Goal: Navigation & Orientation: Find specific page/section

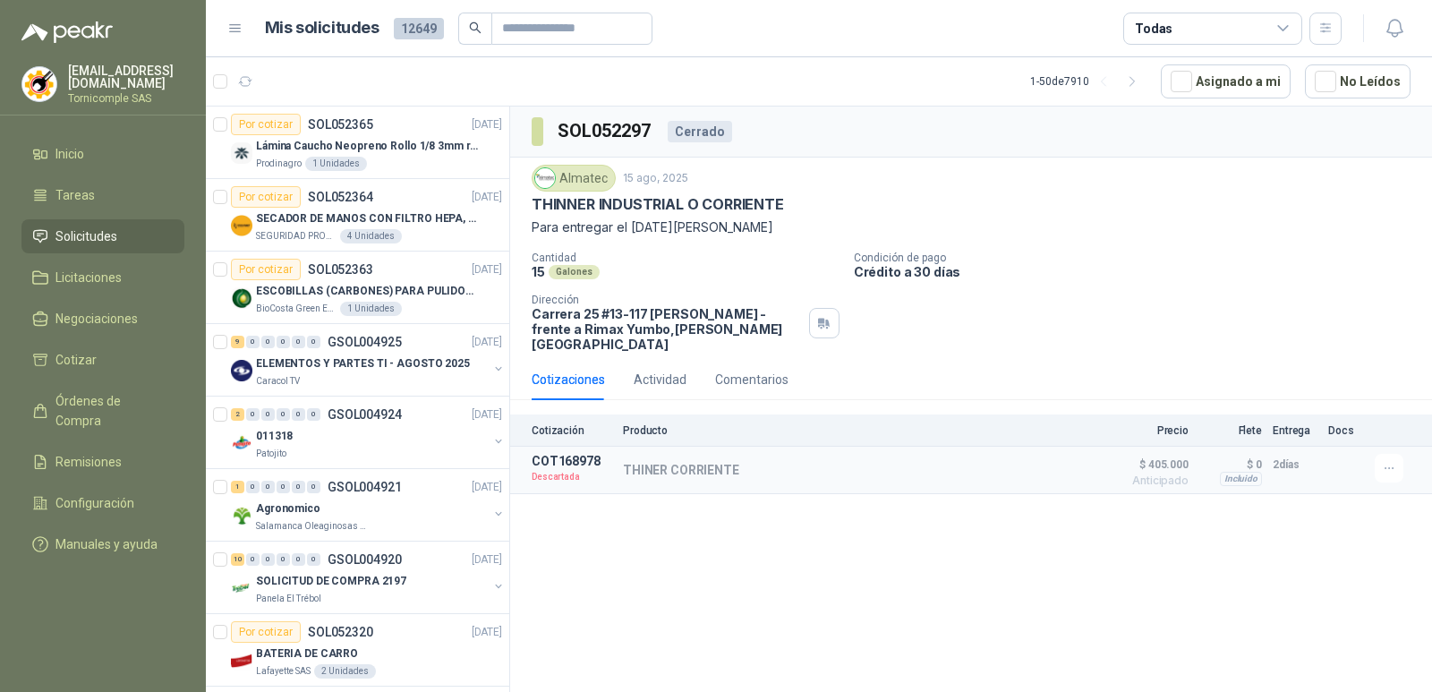
scroll to position [447, 0]
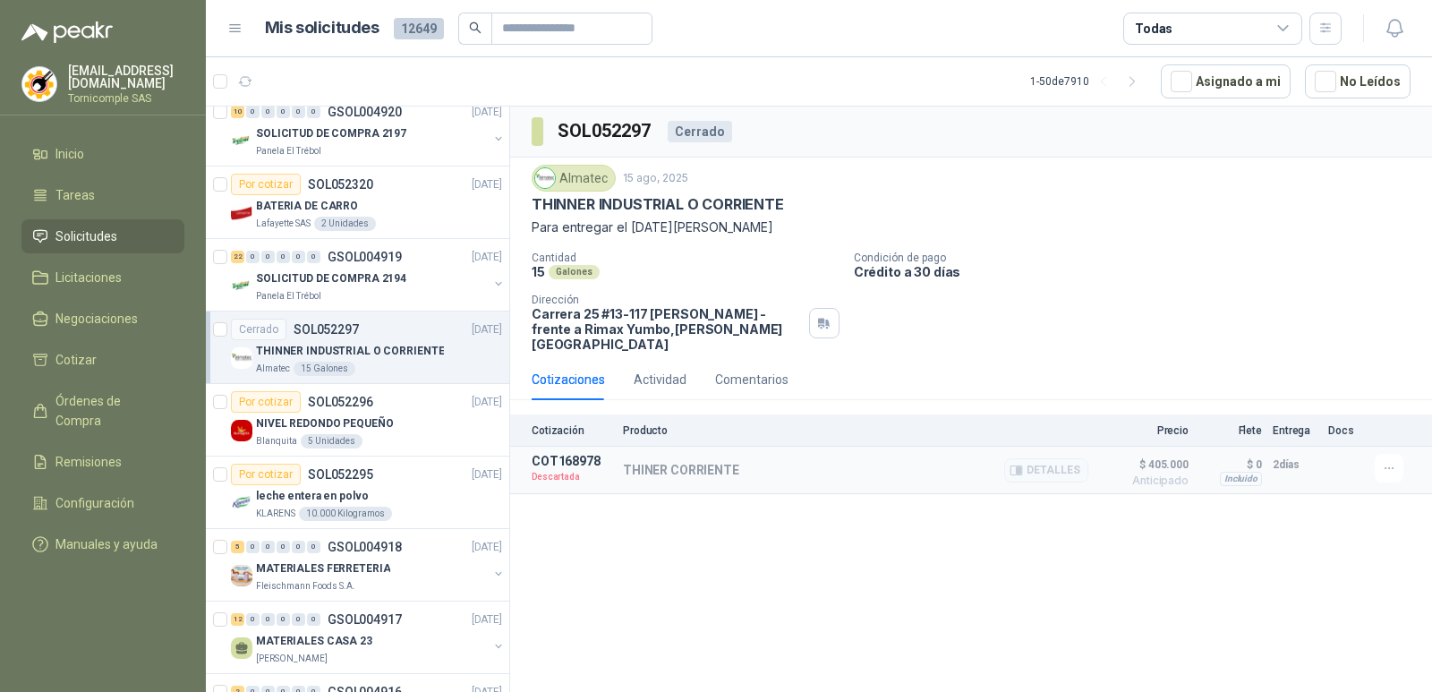
click at [704, 464] on div "THINER CORRIENTE Detalles" at bounding box center [855, 470] width 465 height 32
click at [701, 463] on p "THINER CORRIENTE" at bounding box center [681, 470] width 116 height 14
click at [1399, 454] on button "button" at bounding box center [1388, 468] width 29 height 29
click at [1270, 578] on div "SOL052297 Cerrado Almatec [DATE] THINNER INDUSTRIAL O CORRIENTE Para entregar …" at bounding box center [971, 401] width 922 height 591
click at [353, 129] on p "SOLICITUD DE COMPRA 2197" at bounding box center [331, 133] width 150 height 17
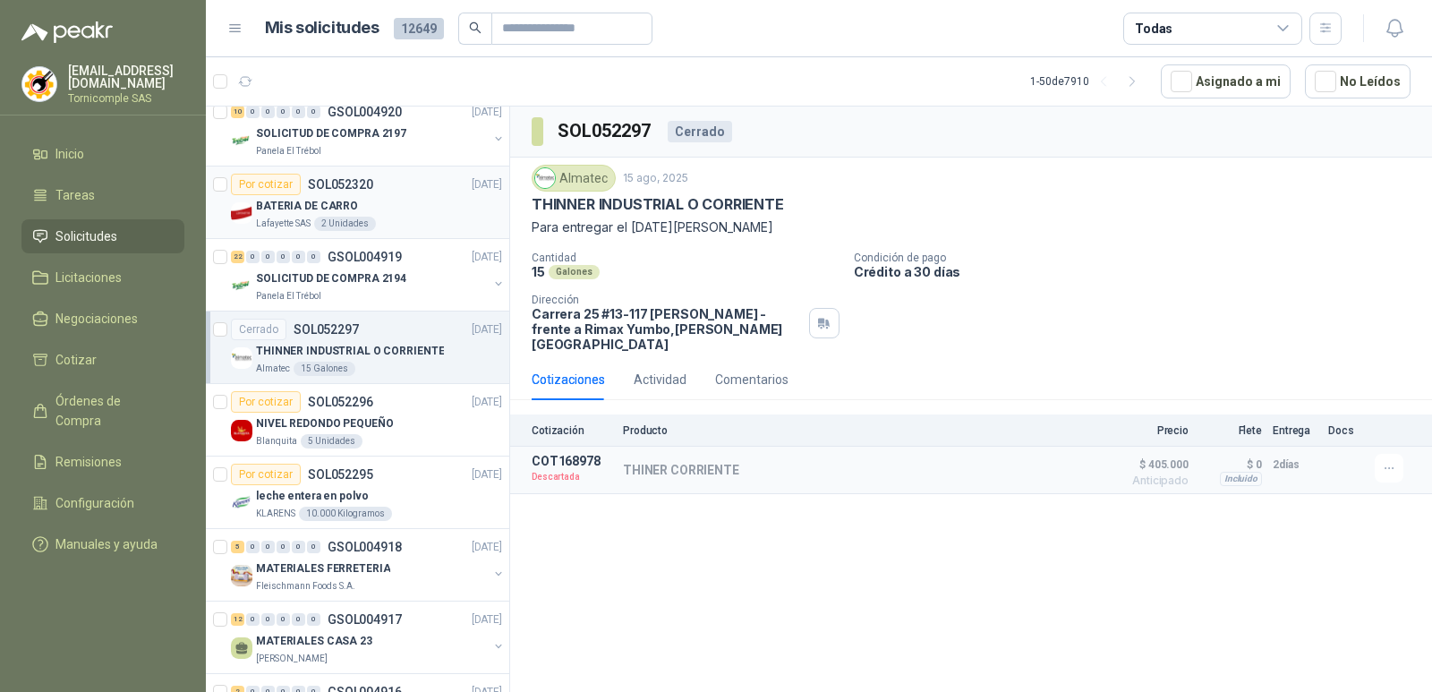
click at [380, 210] on div "BATERIA DE CARRO" at bounding box center [379, 205] width 246 height 21
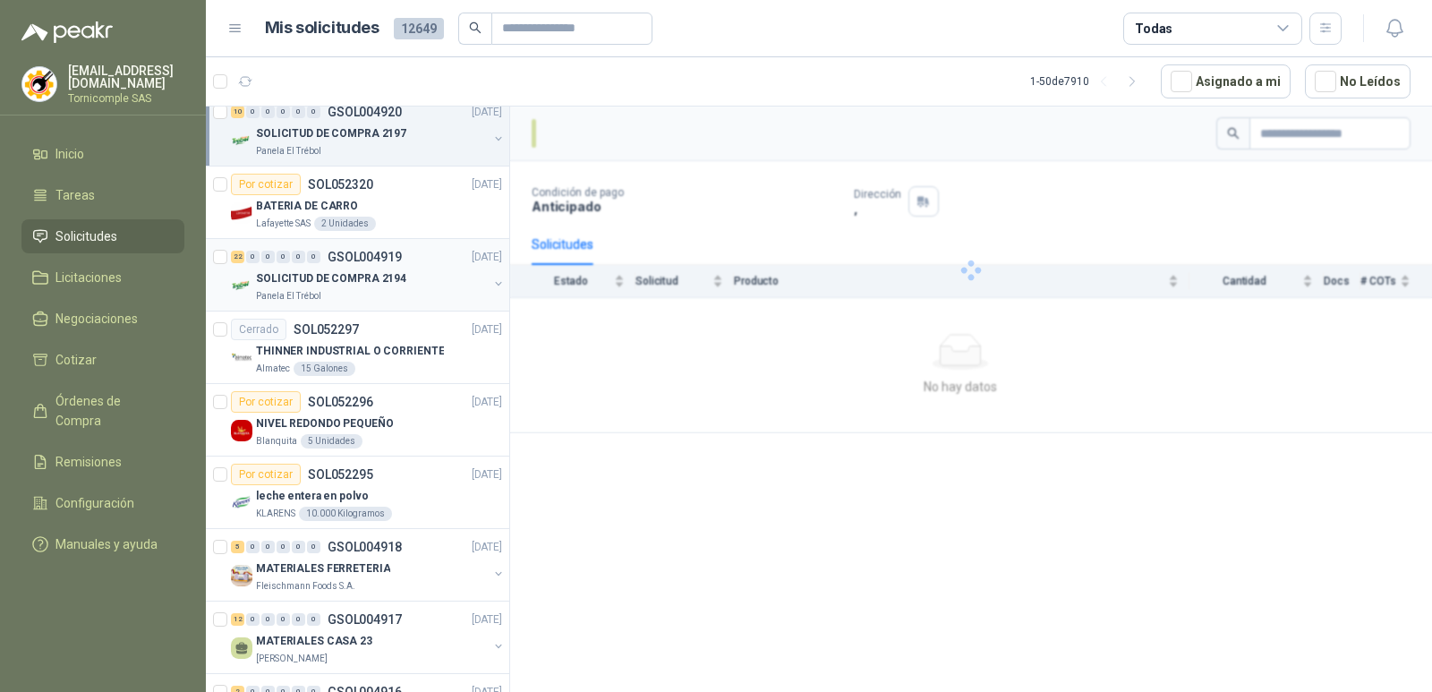
click at [379, 270] on p "SOLICITUD DE COMPRA 2194" at bounding box center [331, 278] width 150 height 17
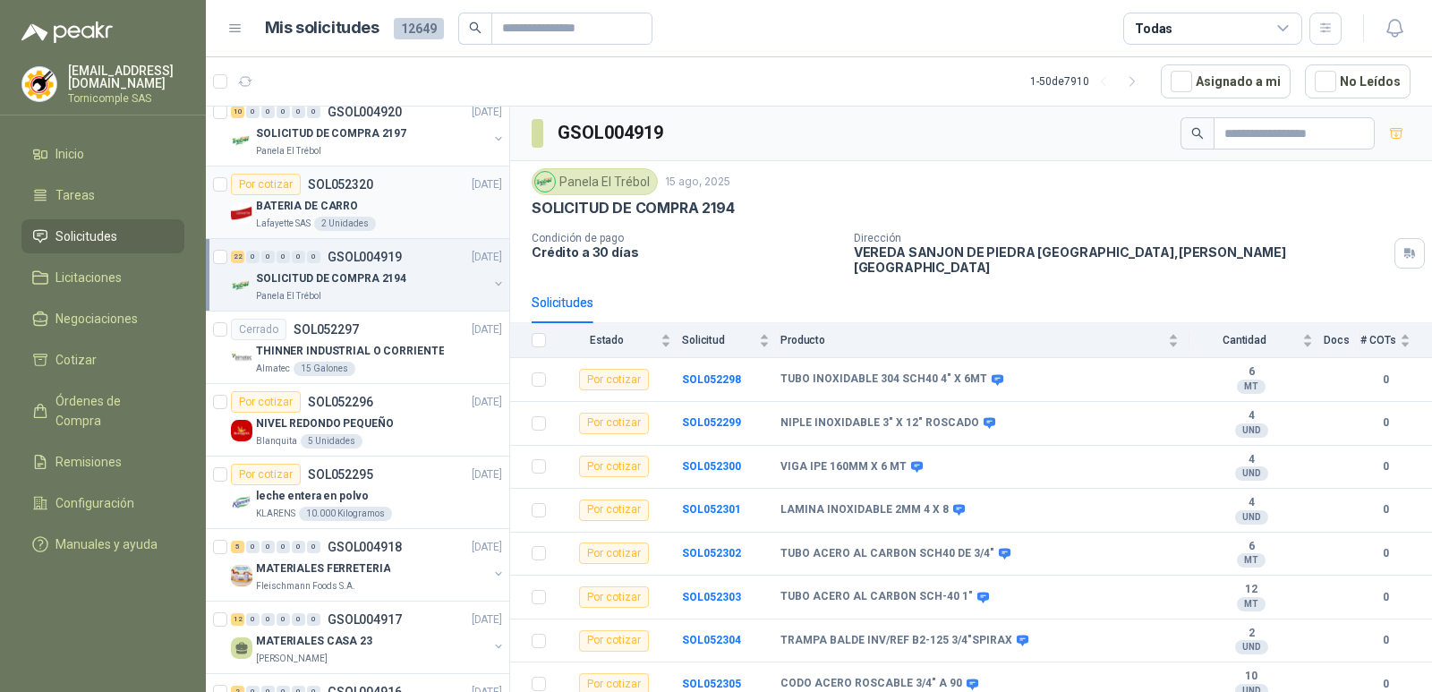
drag, startPoint x: 406, startPoint y: 216, endPoint x: 433, endPoint y: 207, distance: 28.3
click at [406, 218] on div "BATERIA [PERSON_NAME] Lafayette SAS 2 Unidades" at bounding box center [379, 213] width 246 height 36
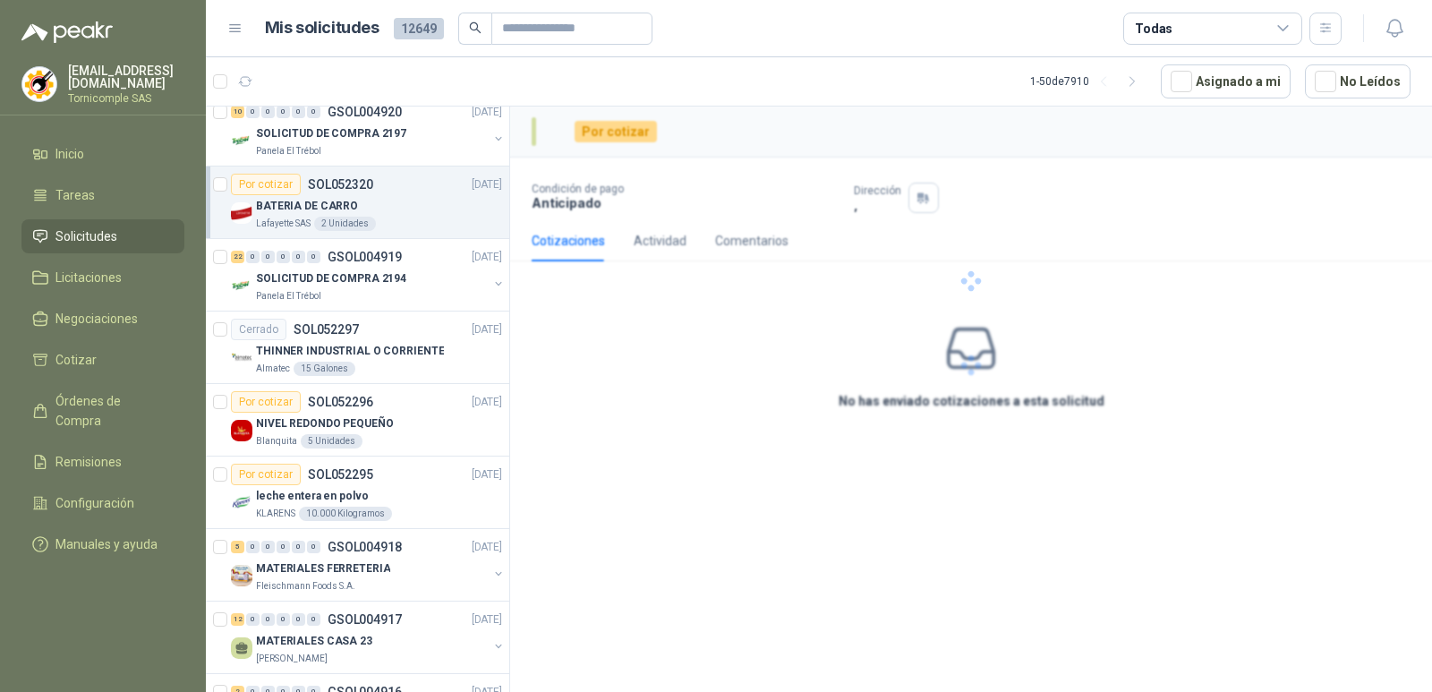
click at [160, 238] on li "Solicitudes" at bounding box center [102, 236] width 141 height 20
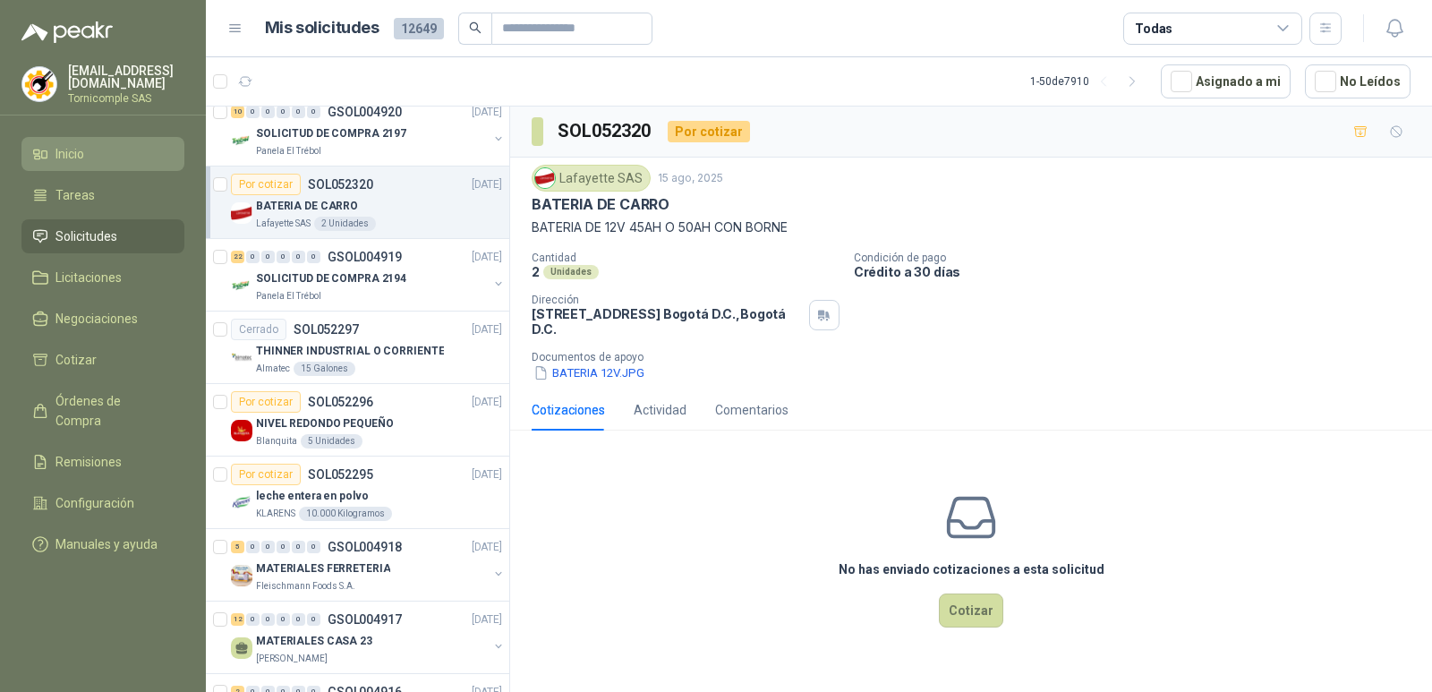
drag, startPoint x: 160, startPoint y: 238, endPoint x: 148, endPoint y: 164, distance: 75.3
click at [159, 233] on li "Solicitudes" at bounding box center [102, 236] width 141 height 20
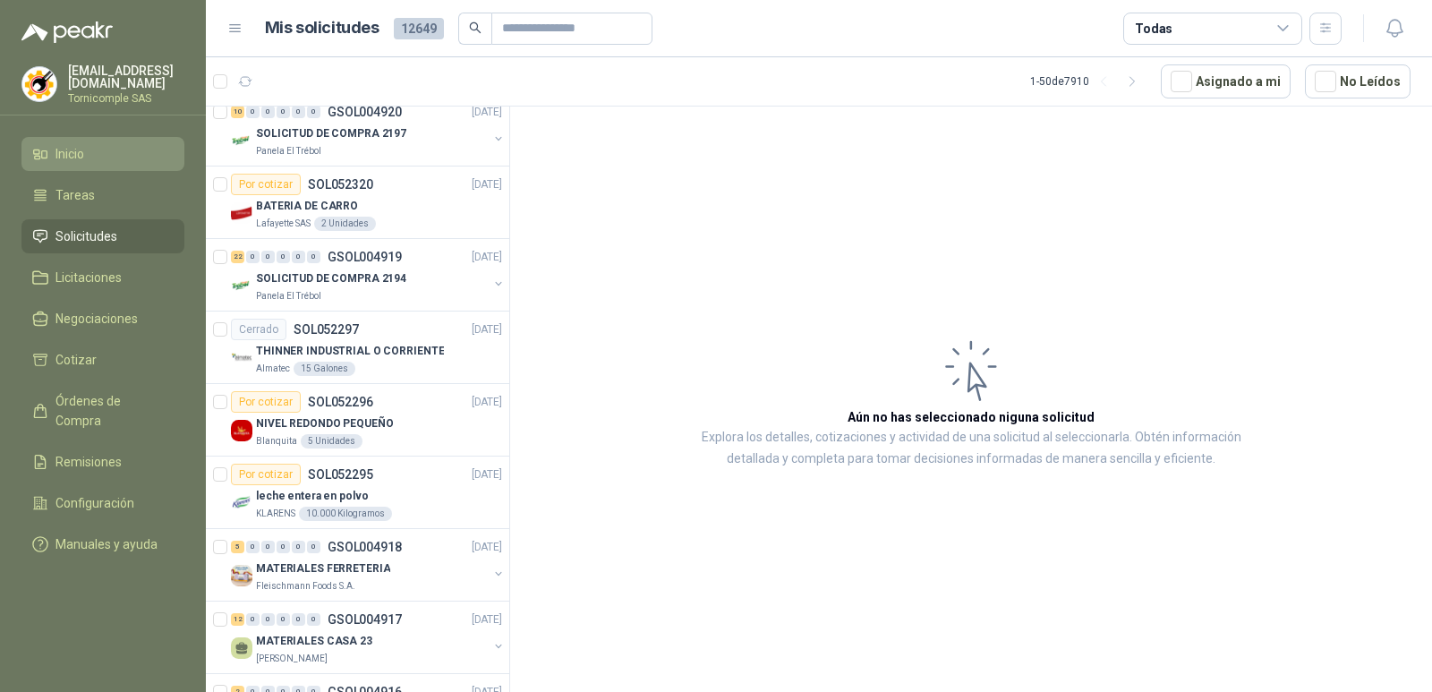
click at [142, 157] on li "Inicio" at bounding box center [102, 154] width 141 height 20
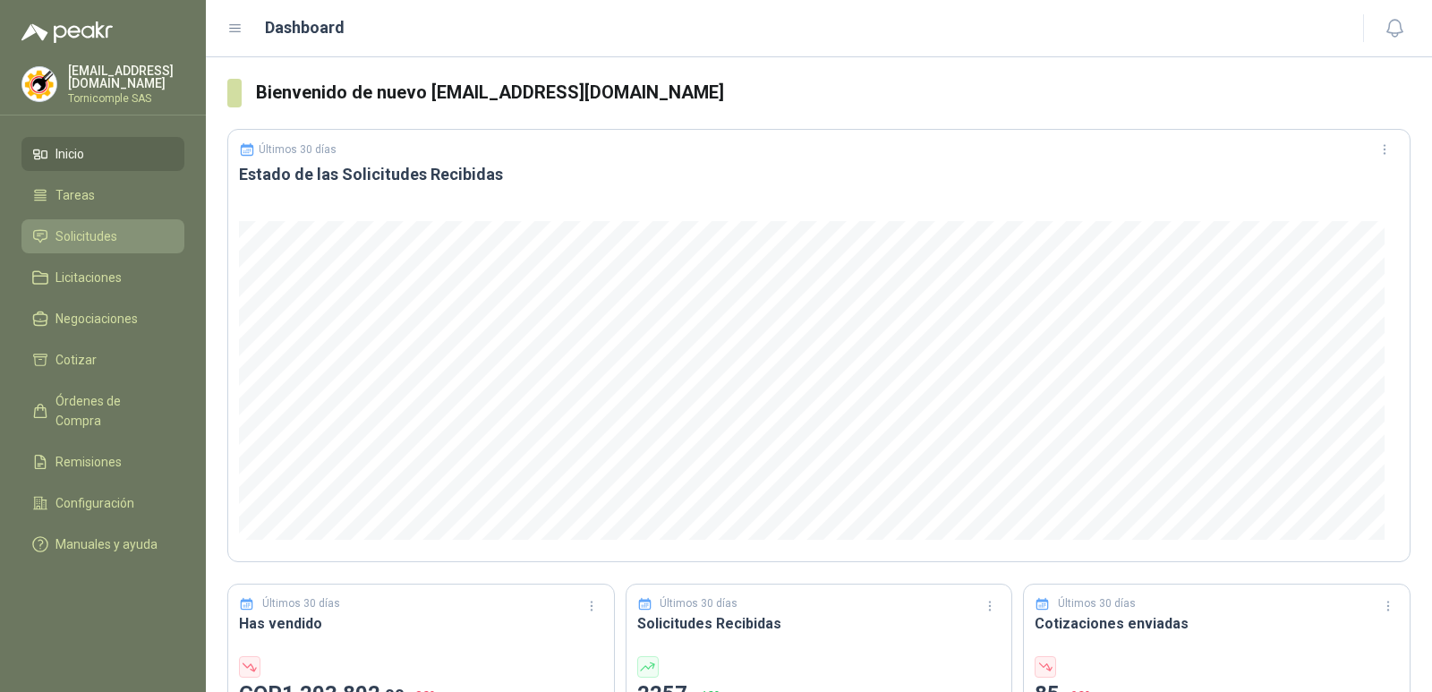
click at [78, 242] on span "Solicitudes" at bounding box center [86, 236] width 62 height 20
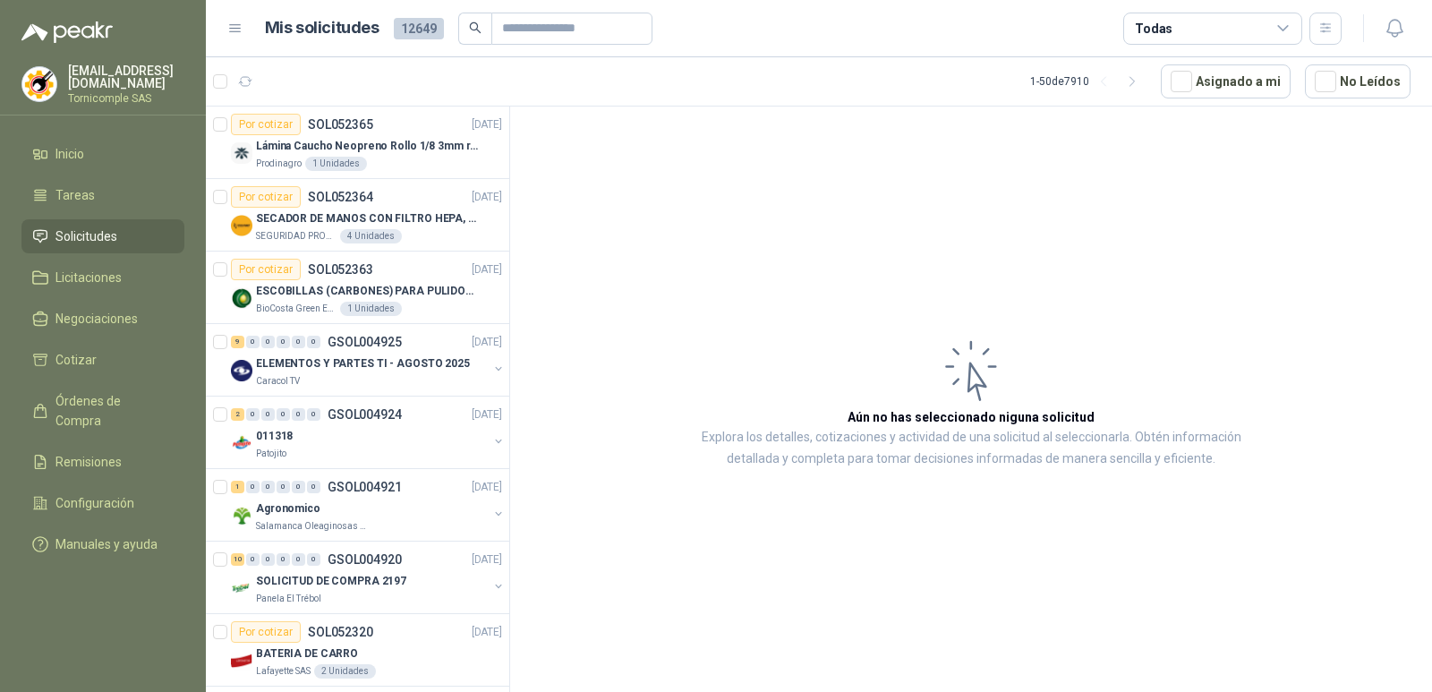
click at [149, 235] on li "Solicitudes" at bounding box center [102, 236] width 141 height 20
drag, startPoint x: 149, startPoint y: 235, endPoint x: 145, endPoint y: 214, distance: 21.9
click at [147, 226] on li "Solicitudes" at bounding box center [102, 236] width 141 height 20
click at [114, 144] on li "Inicio" at bounding box center [102, 154] width 141 height 20
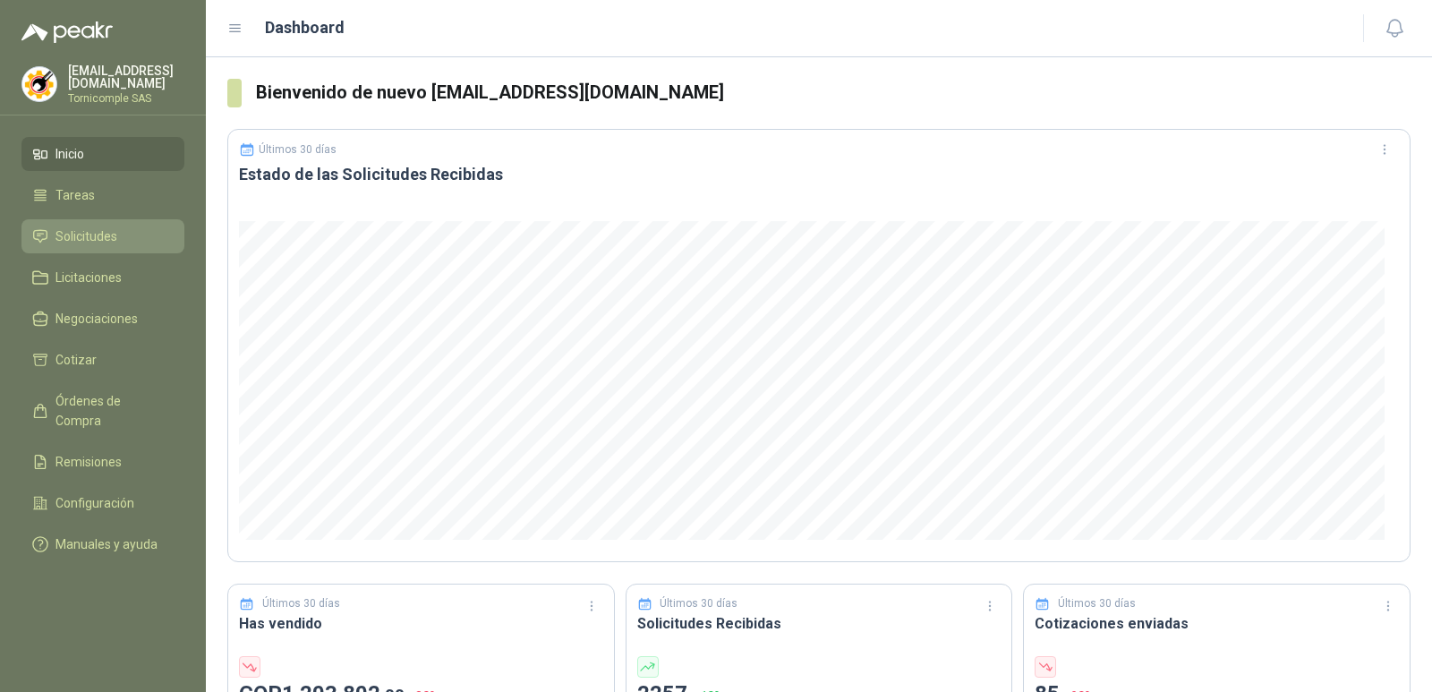
click at [81, 222] on link "Solicitudes" at bounding box center [102, 236] width 163 height 34
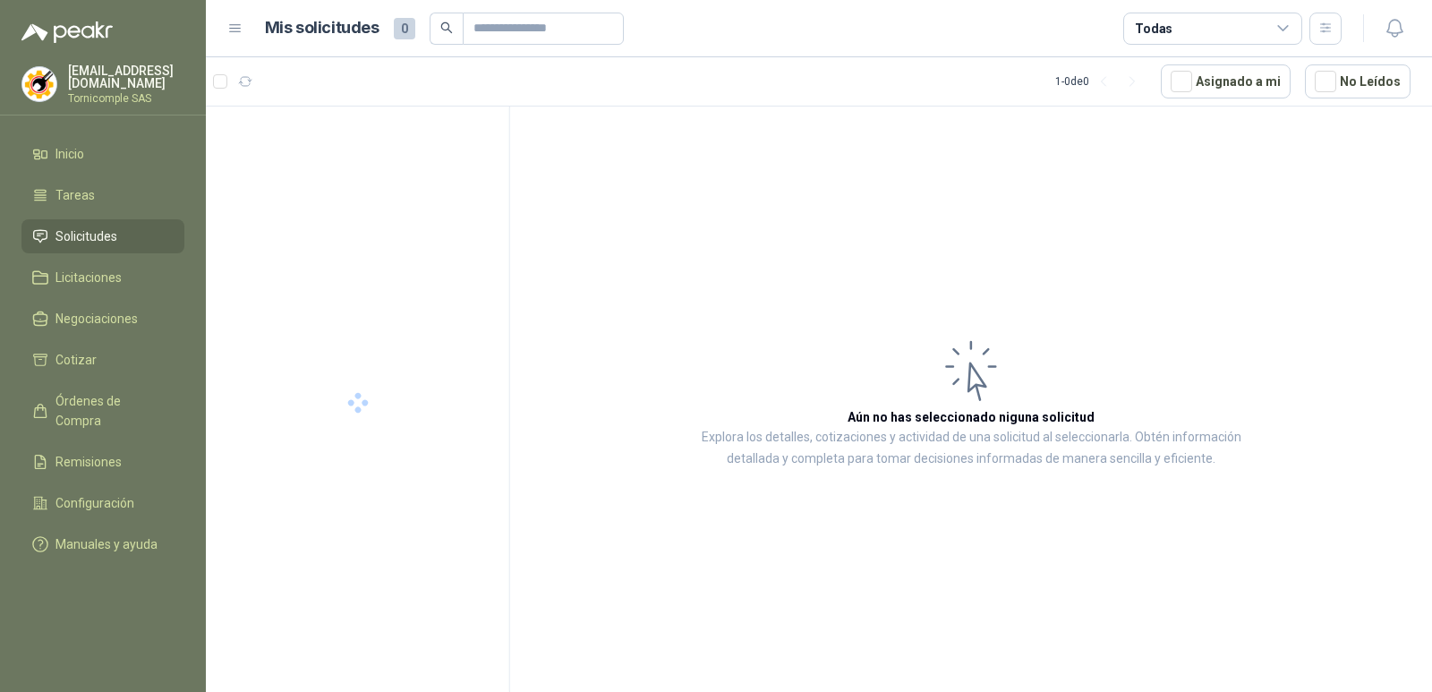
click at [81, 222] on link "Solicitudes" at bounding box center [102, 236] width 163 height 34
